Goal: Book appointment/travel/reservation

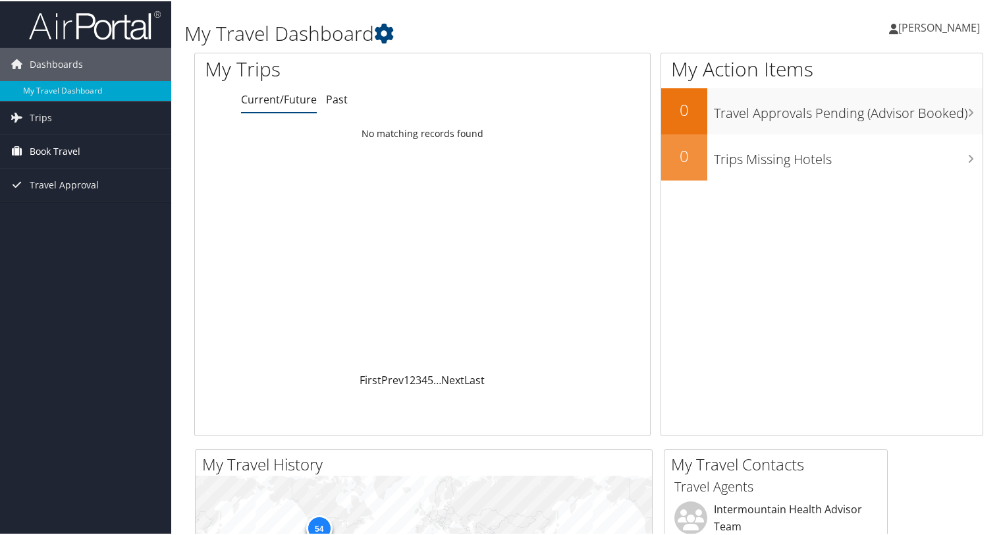
click at [53, 149] on span "Book Travel" at bounding box center [55, 150] width 51 height 33
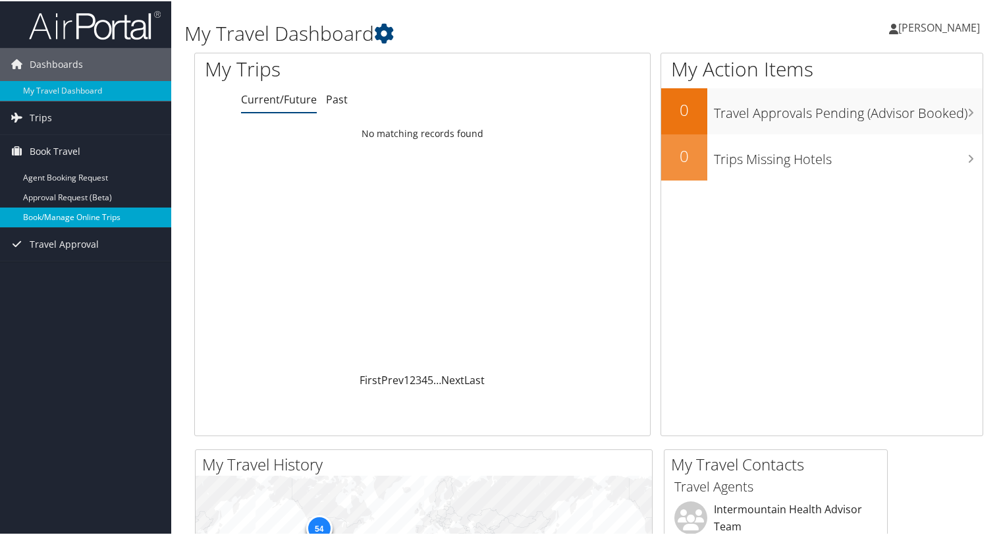
click at [61, 217] on link "Book/Manage Online Trips" at bounding box center [85, 216] width 171 height 20
